Goal: Find specific page/section

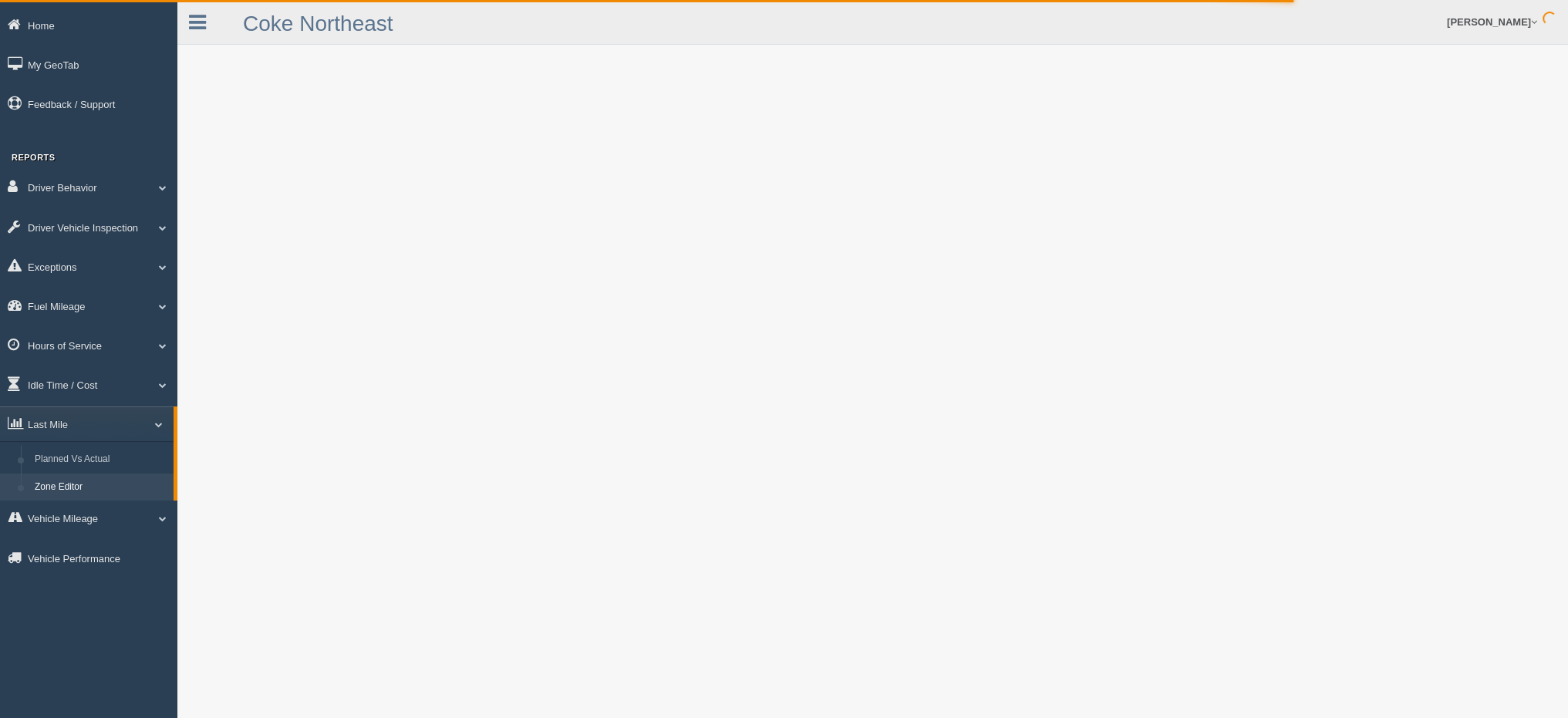
drag, startPoint x: 0, startPoint y: 0, endPoint x: 107, endPoint y: 486, distance: 497.6
click at [107, 486] on link "Zone Editor" at bounding box center [101, 487] width 146 height 28
click at [90, 491] on link "Zone Editor" at bounding box center [101, 487] width 146 height 28
